Goal: Find specific page/section: Find specific page/section

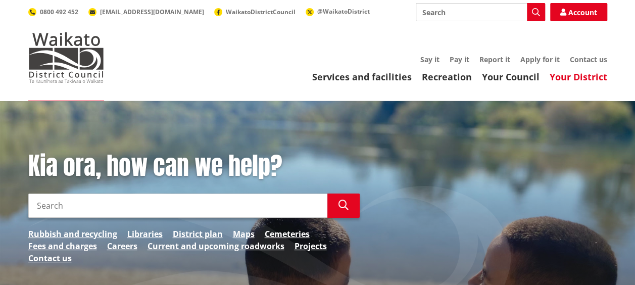
click at [578, 79] on link "Your District" at bounding box center [579, 77] width 58 height 12
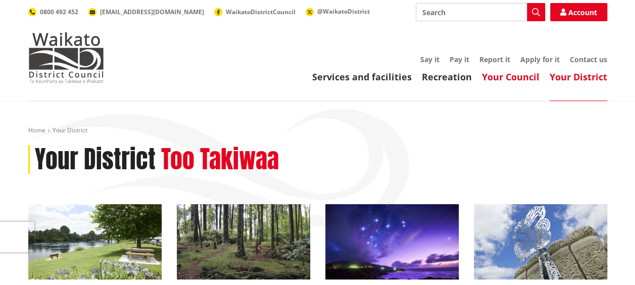
click at [533, 79] on link "Your Council" at bounding box center [511, 77] width 58 height 12
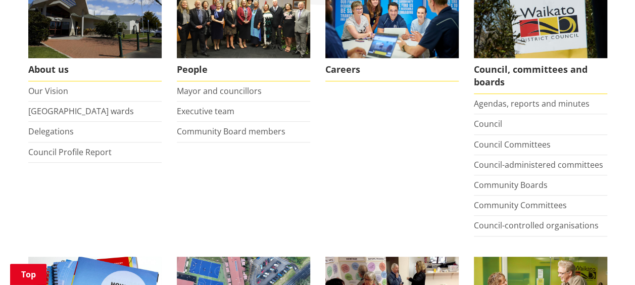
scroll to position [234, 0]
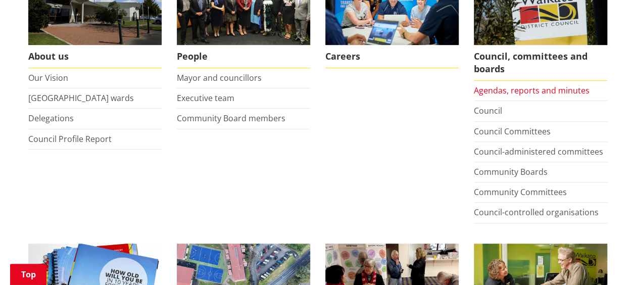
click at [565, 90] on link "Agendas, reports and minutes" at bounding box center [532, 90] width 116 height 11
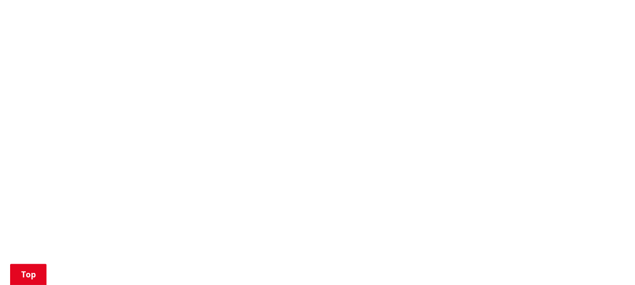
scroll to position [910, 0]
